Goal: Book appointment/travel/reservation

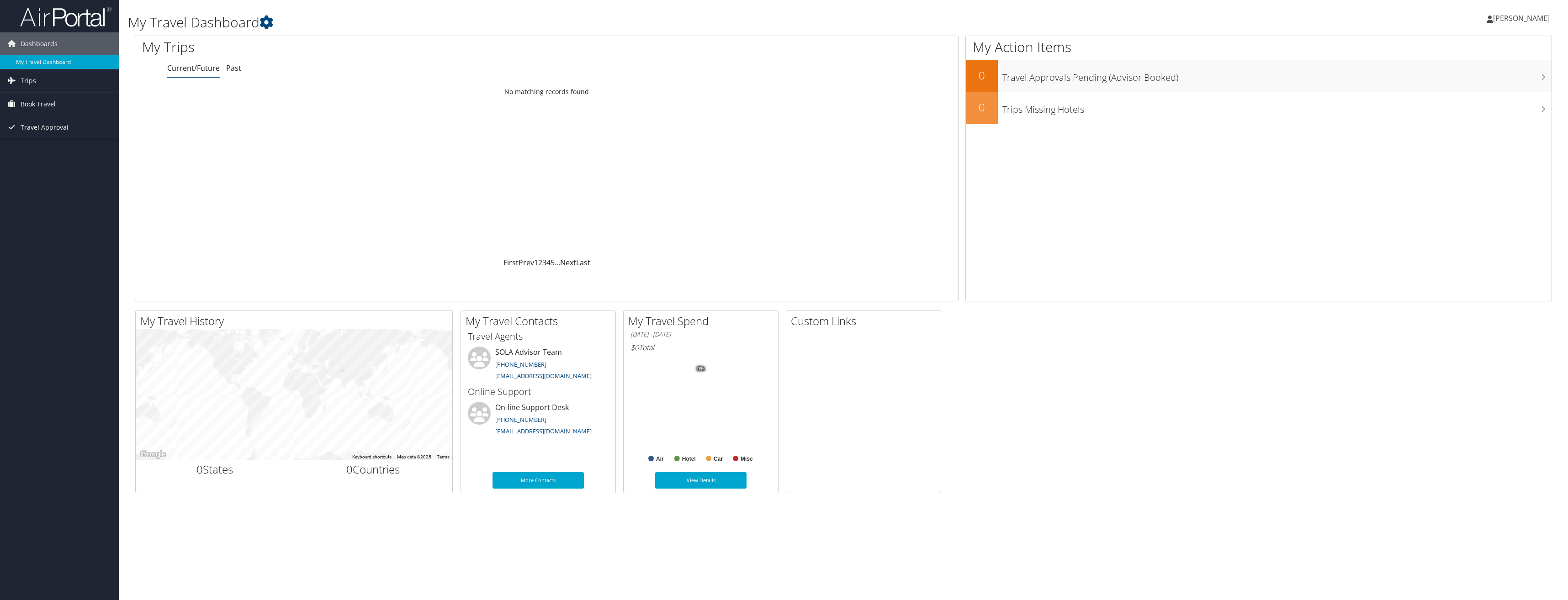
click at [43, 105] on span "Book Travel" at bounding box center [38, 104] width 35 height 23
click at [36, 139] on link "Book/Manage Online Trips" at bounding box center [59, 136] width 119 height 14
